Goal: Task Accomplishment & Management: Use online tool/utility

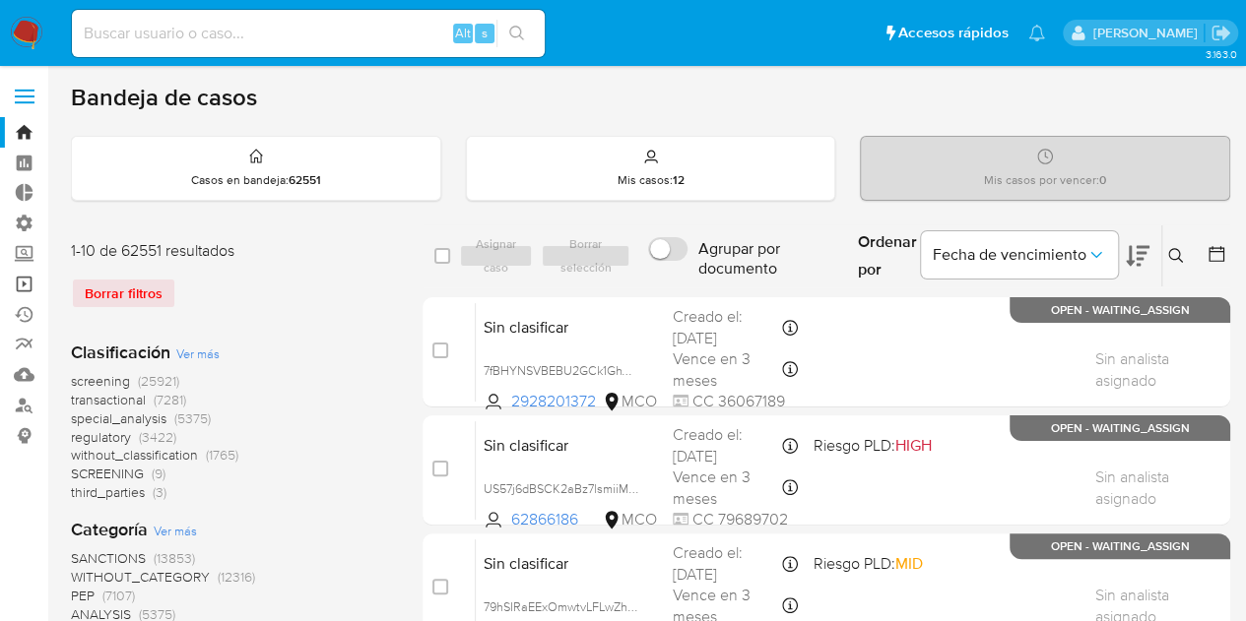
click at [27, 281] on link "Operaciones masivas" at bounding box center [117, 284] width 234 height 31
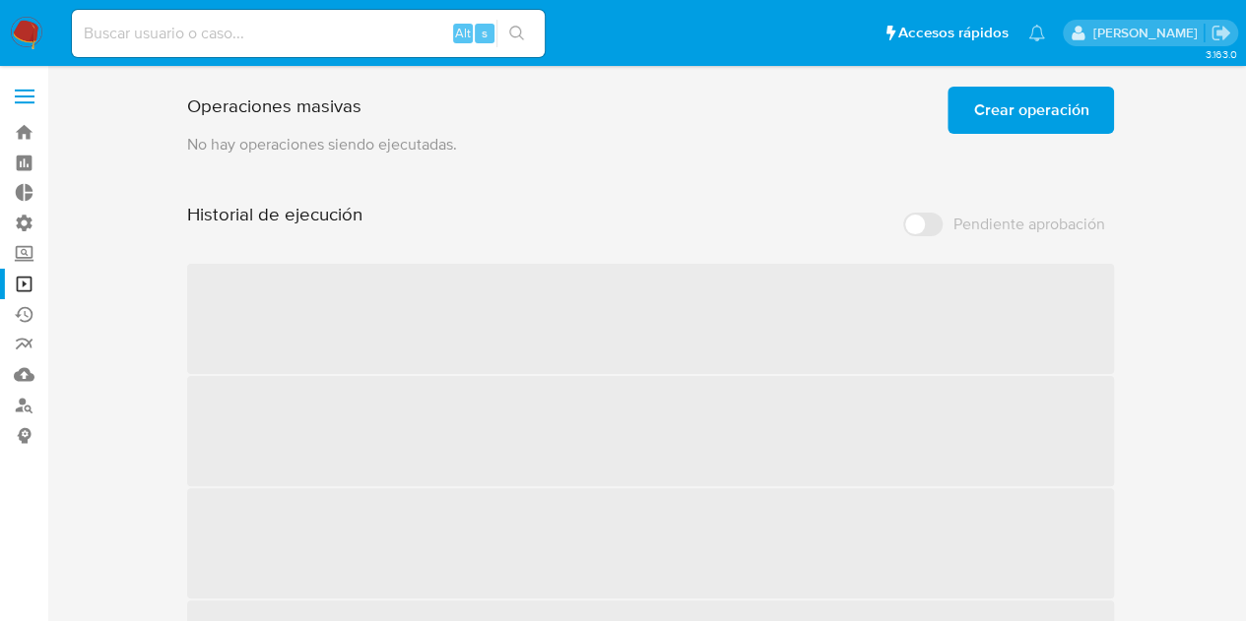
scroll to position [98, 0]
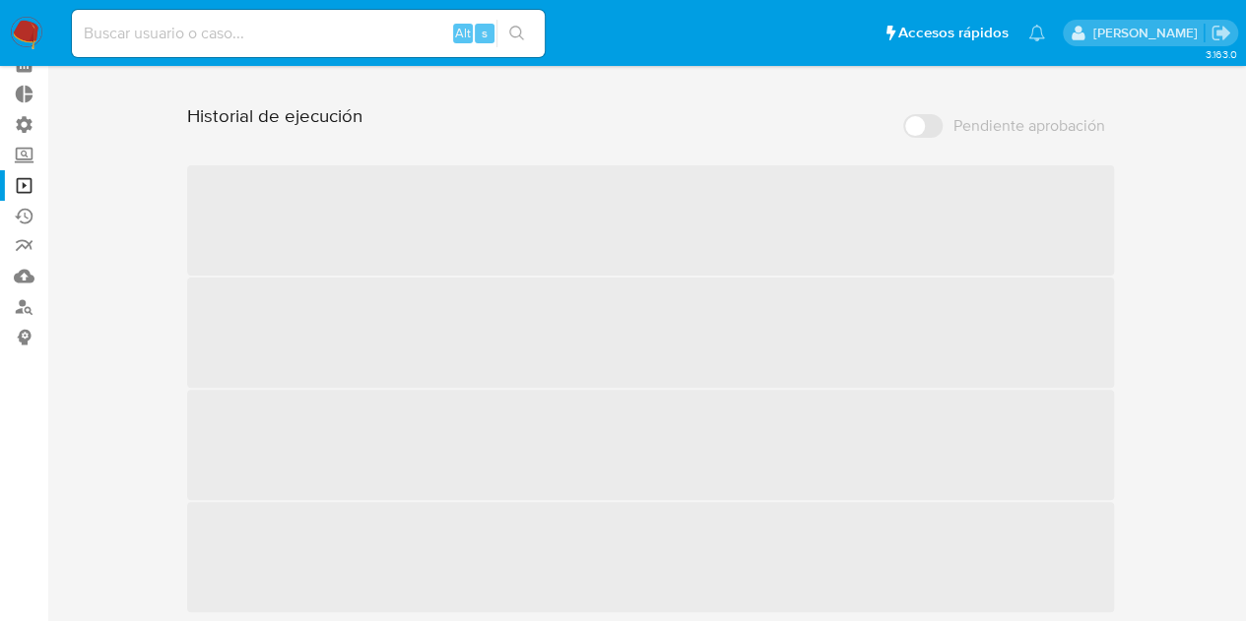
click at [1200, 251] on div "Operaciones masivas Crear operación Sólo puede haber hasta un máximo de 5 opera…" at bounding box center [650, 296] width 1159 height 632
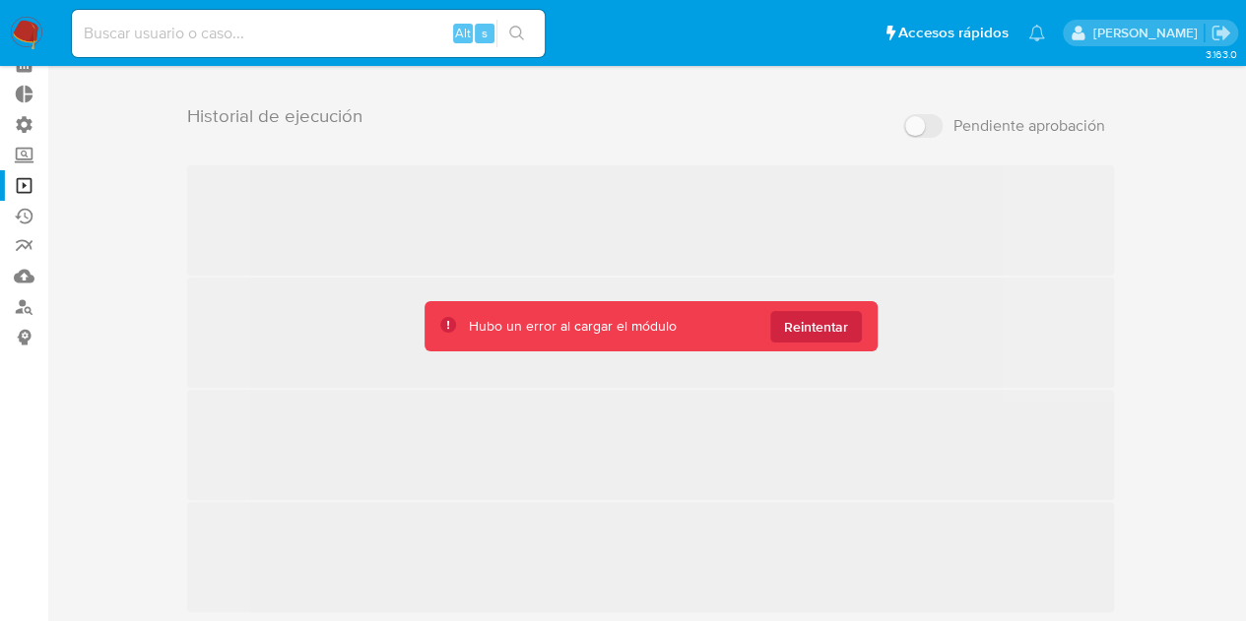
click at [1155, 358] on div "Operaciones masivas Crear operación Sólo puede haber hasta un máximo de 5 opera…" at bounding box center [650, 296] width 1159 height 632
